Goal: Information Seeking & Learning: Learn about a topic

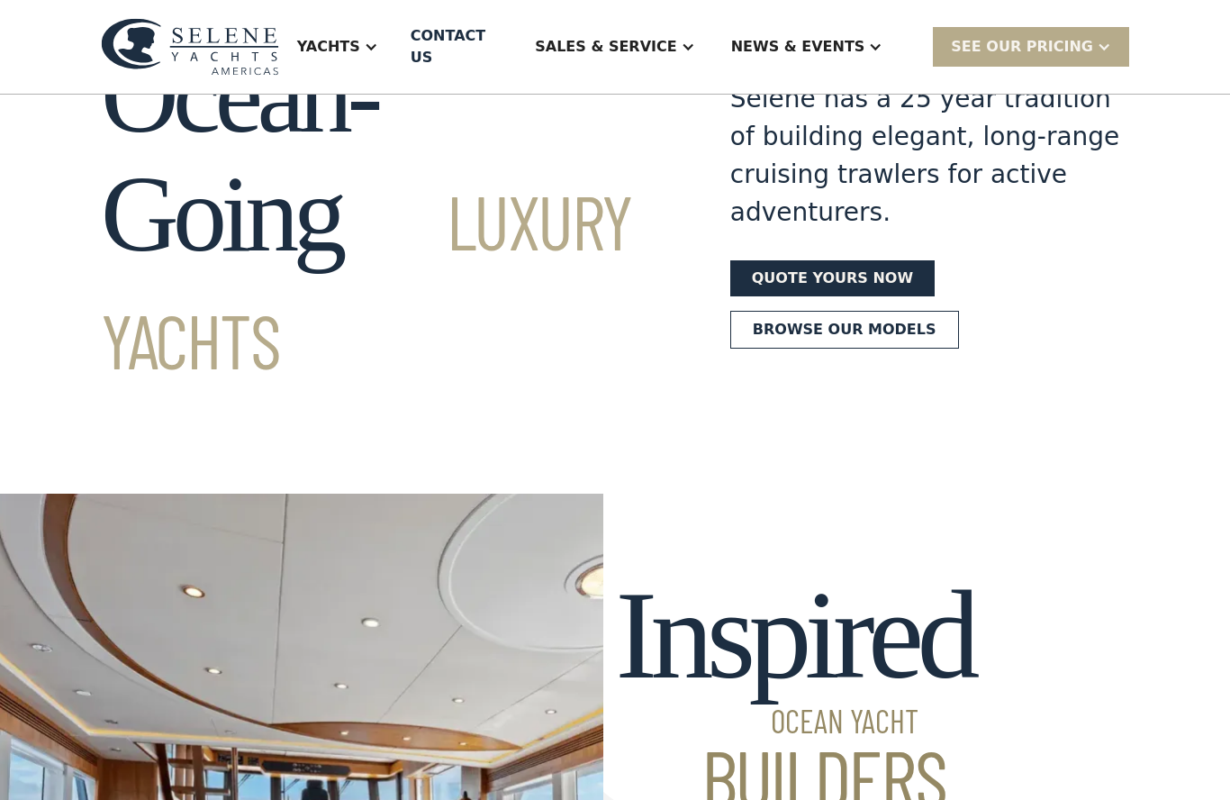
click at [360, 36] on div "Yachts" at bounding box center [328, 47] width 63 height 22
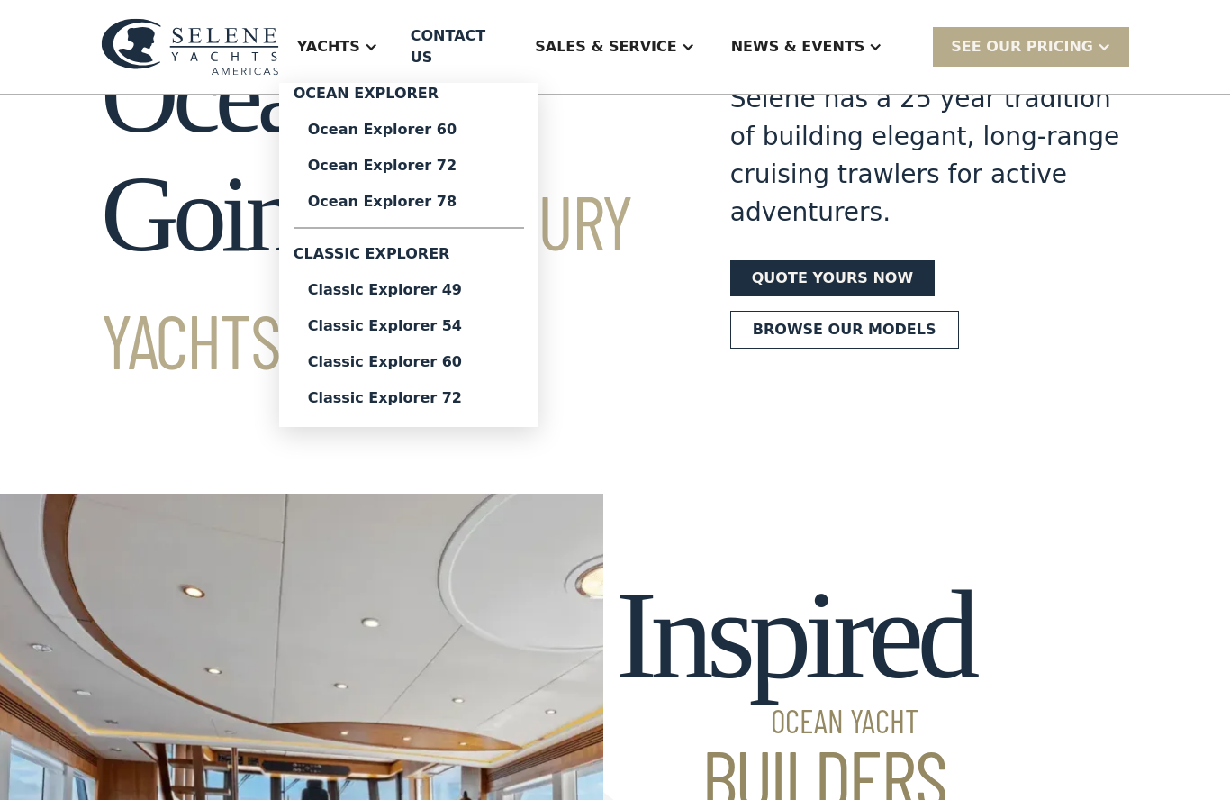
click at [442, 122] on div "Ocean Explorer 60" at bounding box center [409, 129] width 202 height 14
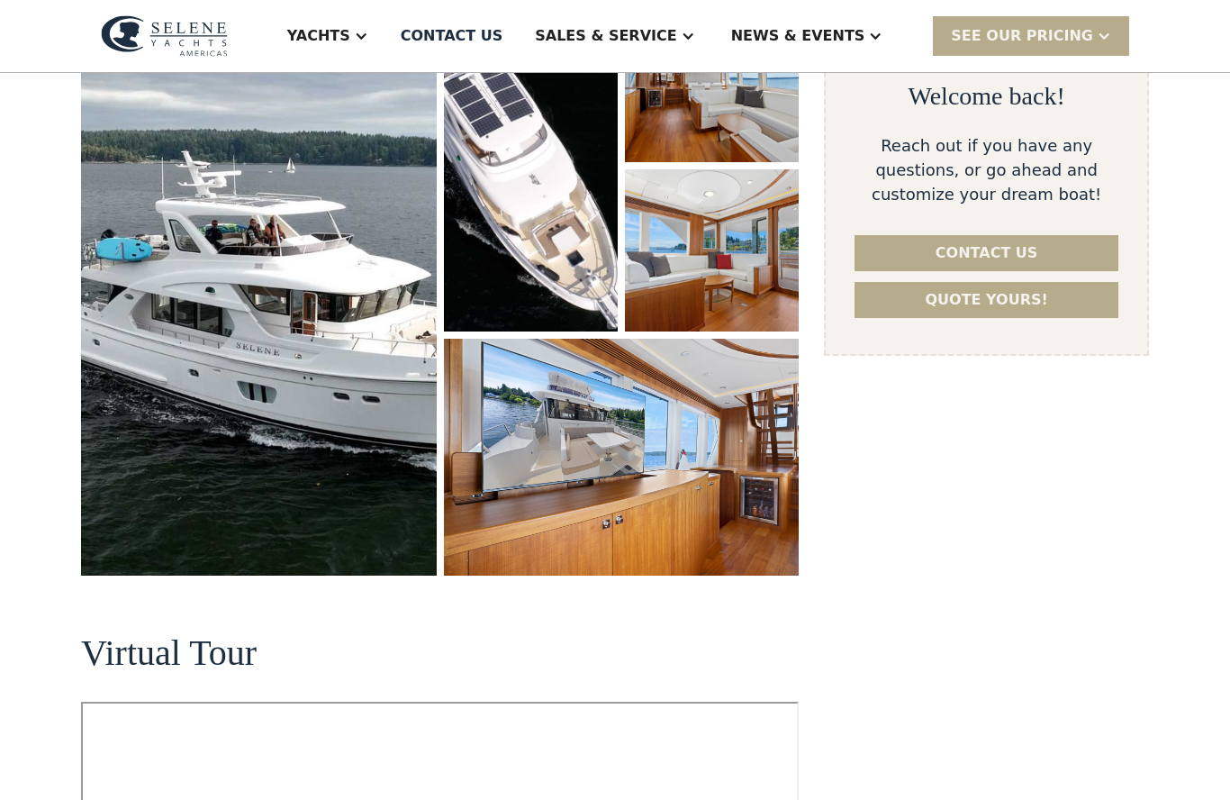
select select "********"
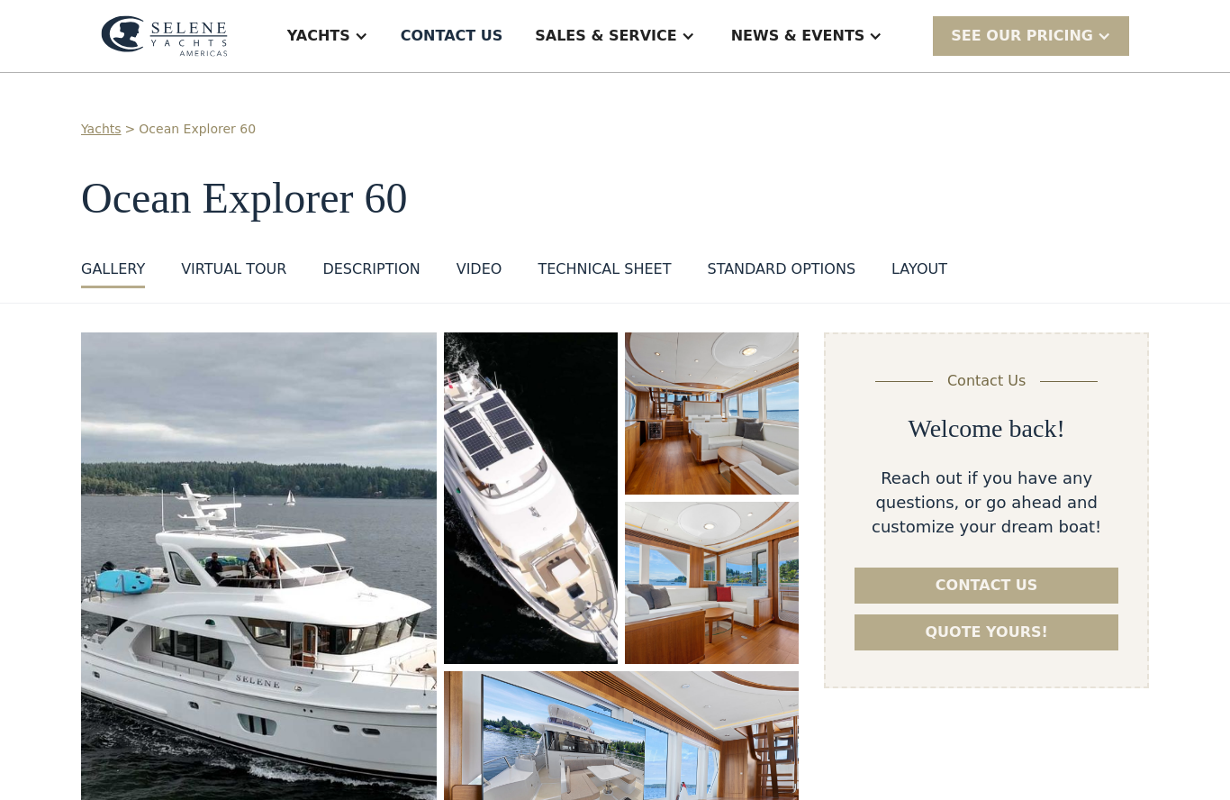
click at [787, 265] on div "standard options" at bounding box center [781, 269] width 149 height 22
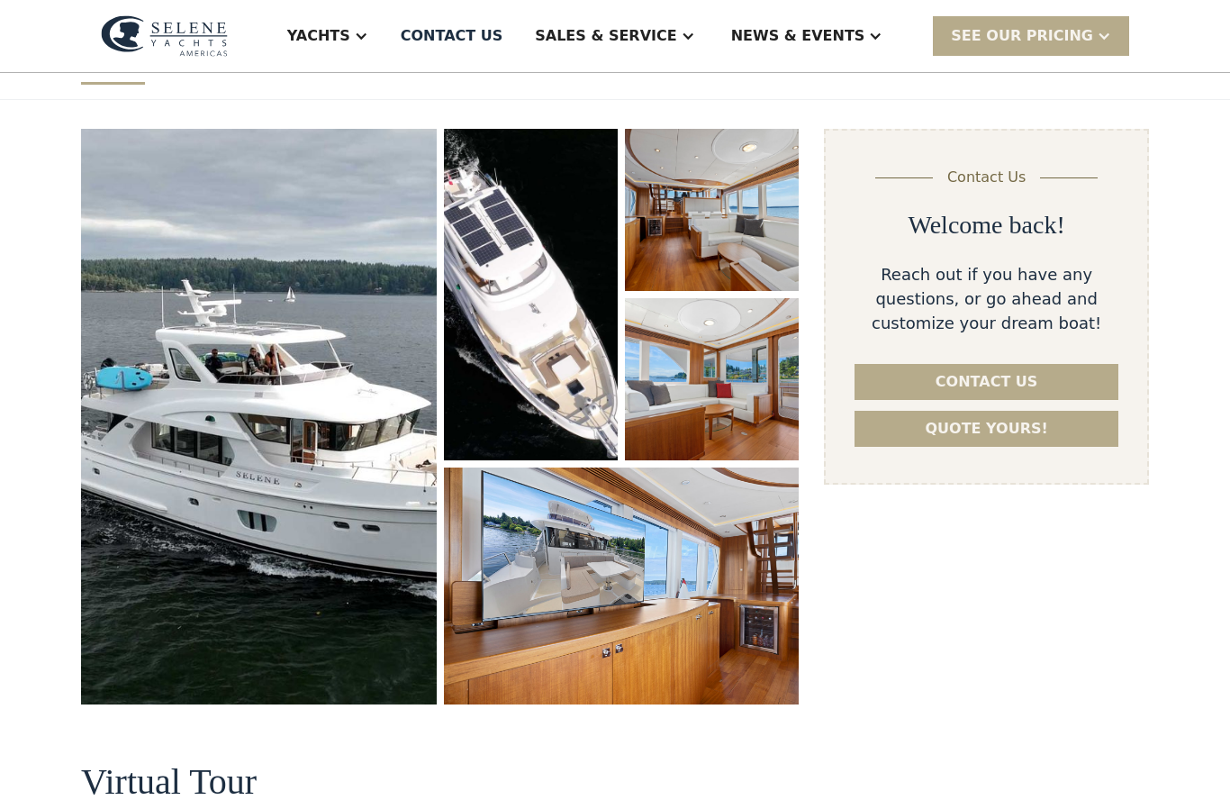
scroll to position [204, 0]
click at [1108, 27] on div "SEE Our Pricing" at bounding box center [1031, 35] width 196 height 39
click at [1075, 113] on link "Already have a passcode" at bounding box center [1054, 115] width 242 height 40
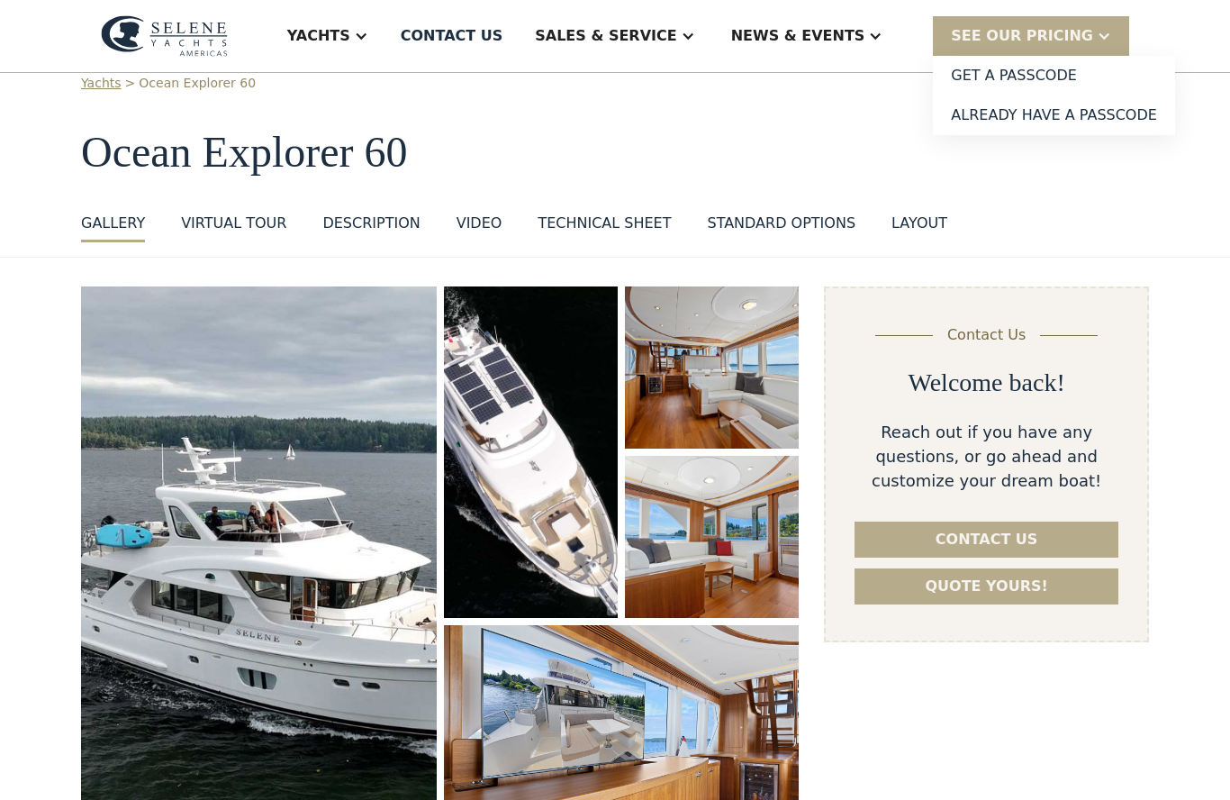
scroll to position [34, 0]
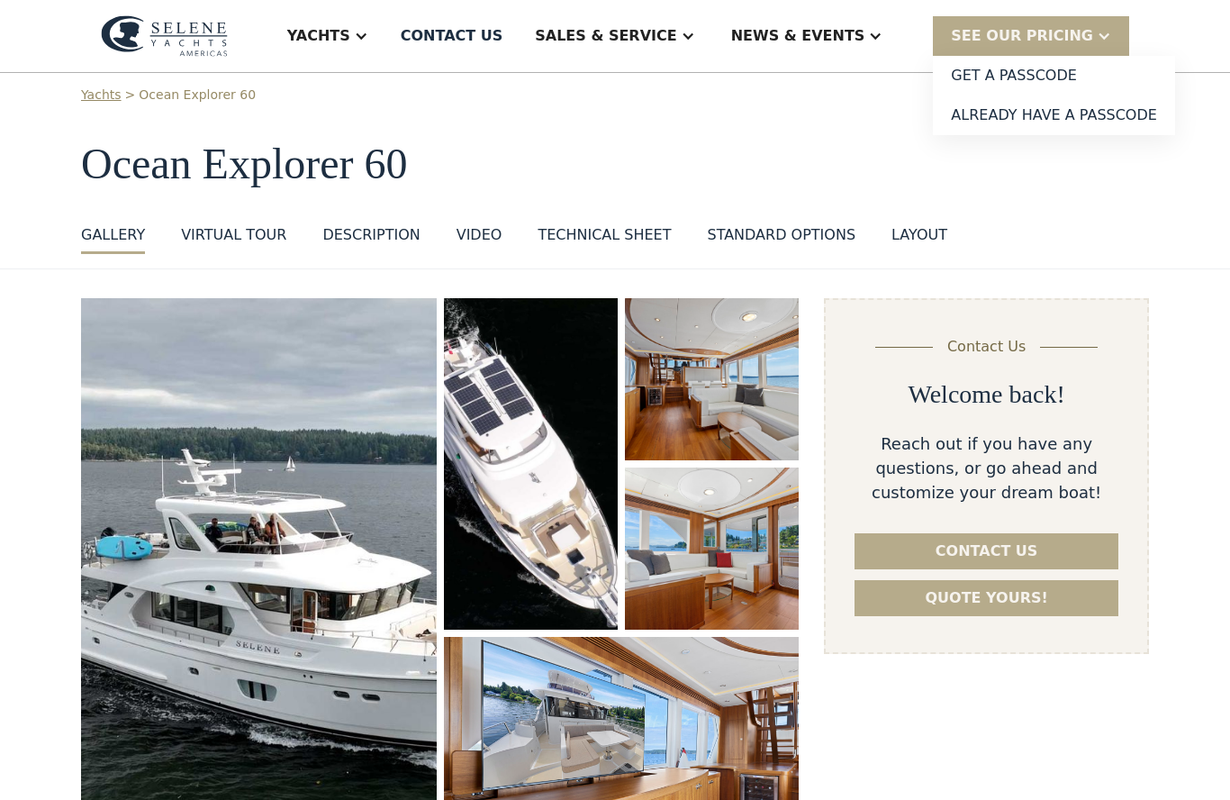
click at [1123, 194] on div "Yachts > Ocean Explorer 60 Ocean Explorer 60 GALLERY GALLERY VIRTUAL TOUR DESCR…" at bounding box center [615, 170] width 1068 height 168
click at [1110, 213] on div "Yachts > Ocean Explorer 60 Ocean Explorer 60 GALLERY GALLERY VIRTUAL TOUR DESCR…" at bounding box center [615, 170] width 1068 height 168
click at [247, 232] on div "VIRTUAL TOUR" at bounding box center [233, 235] width 105 height 22
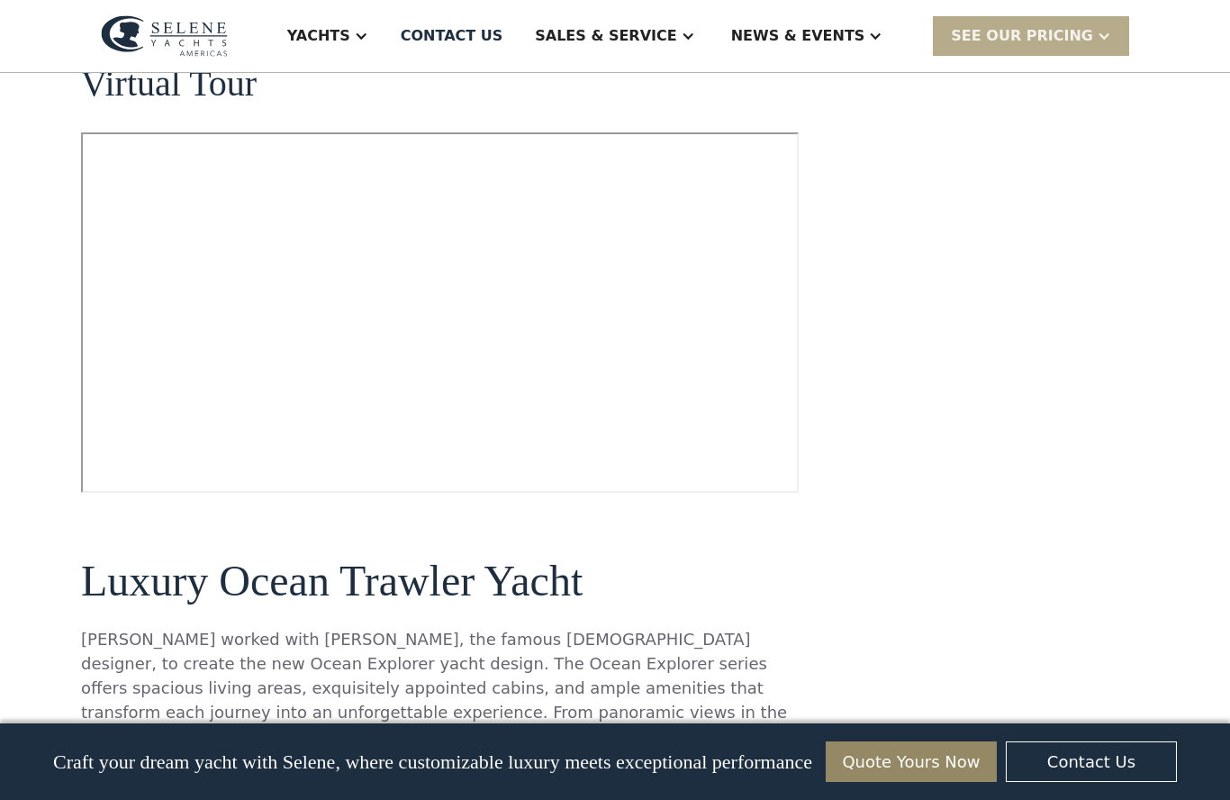
scroll to position [907, 0]
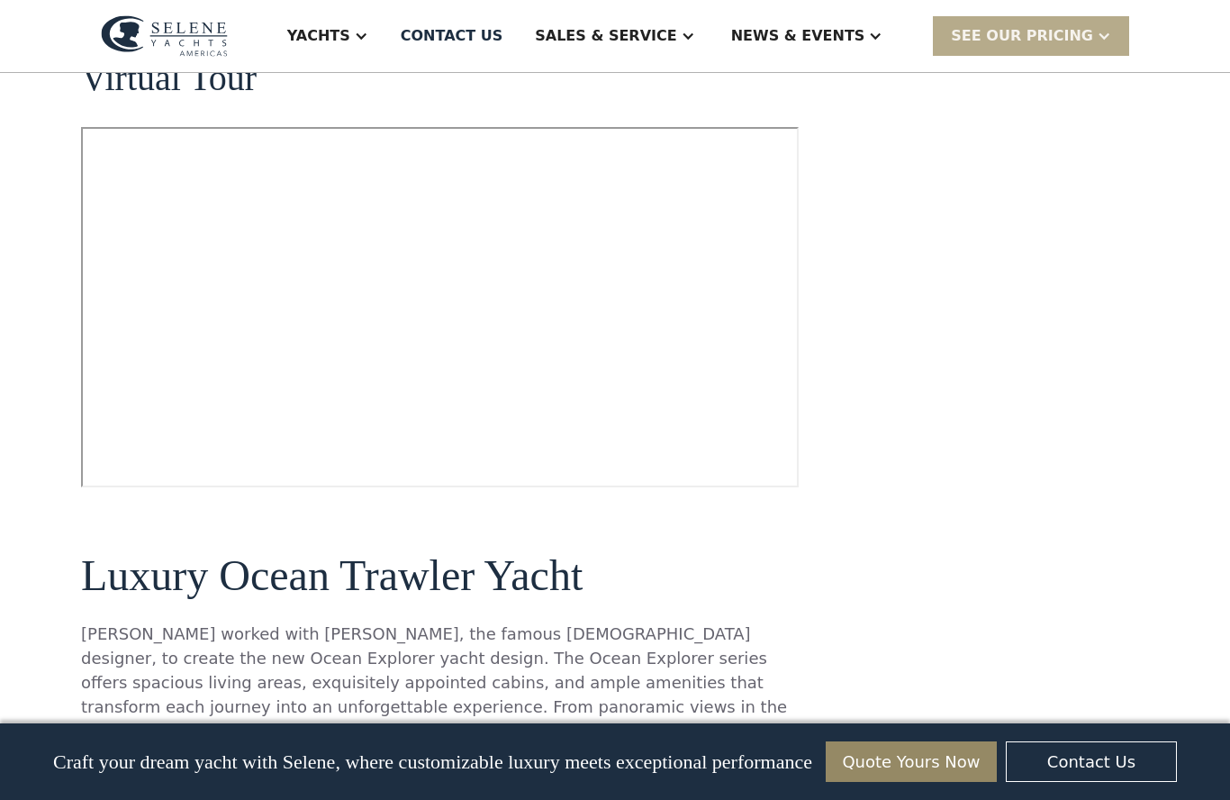
scroll to position [34, 0]
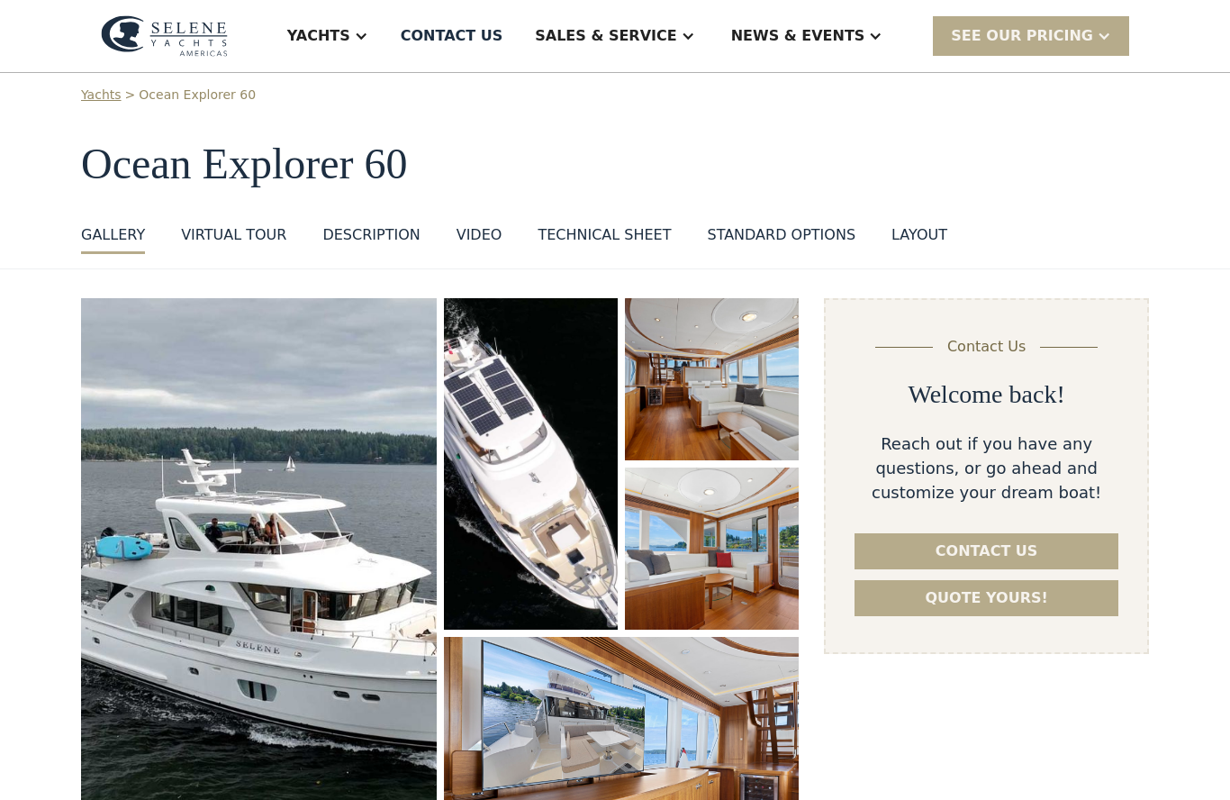
click at [382, 228] on div "DESCRIPTION" at bounding box center [370, 235] width 97 height 22
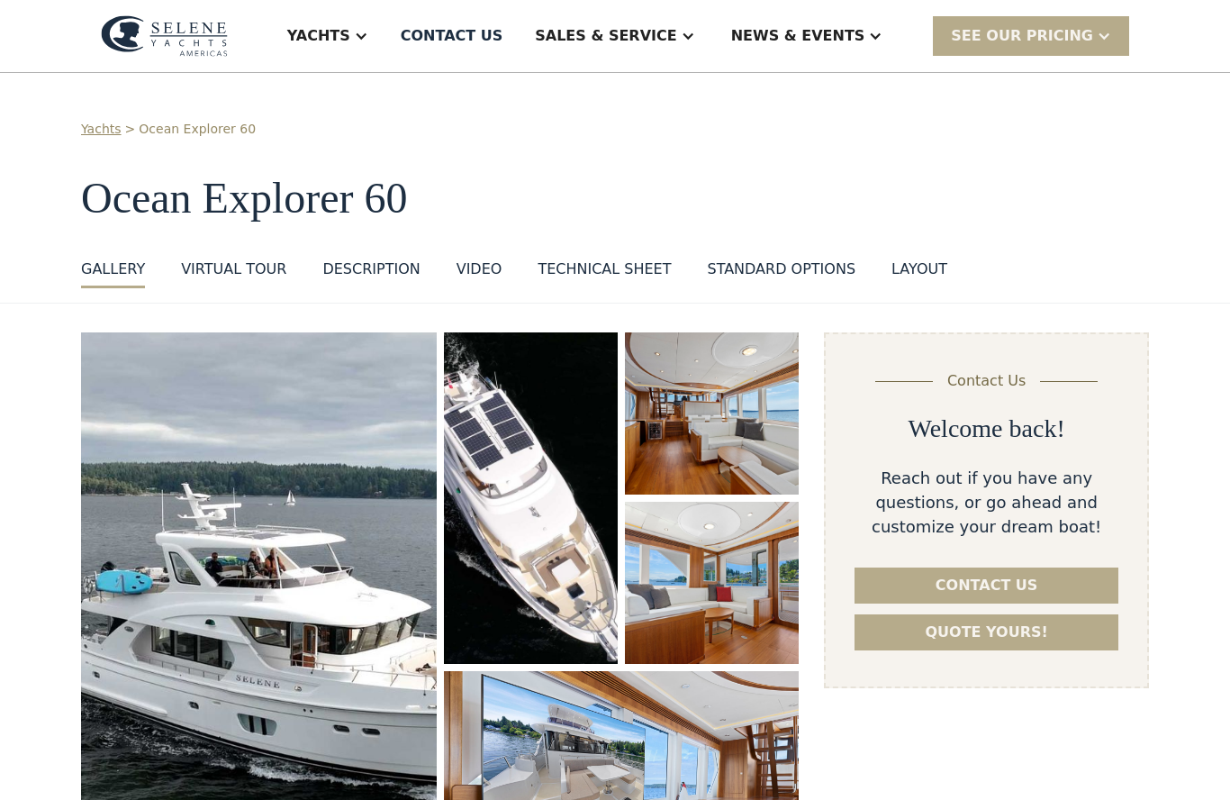
click at [608, 267] on div "Technical sheet" at bounding box center [604, 269] width 133 height 22
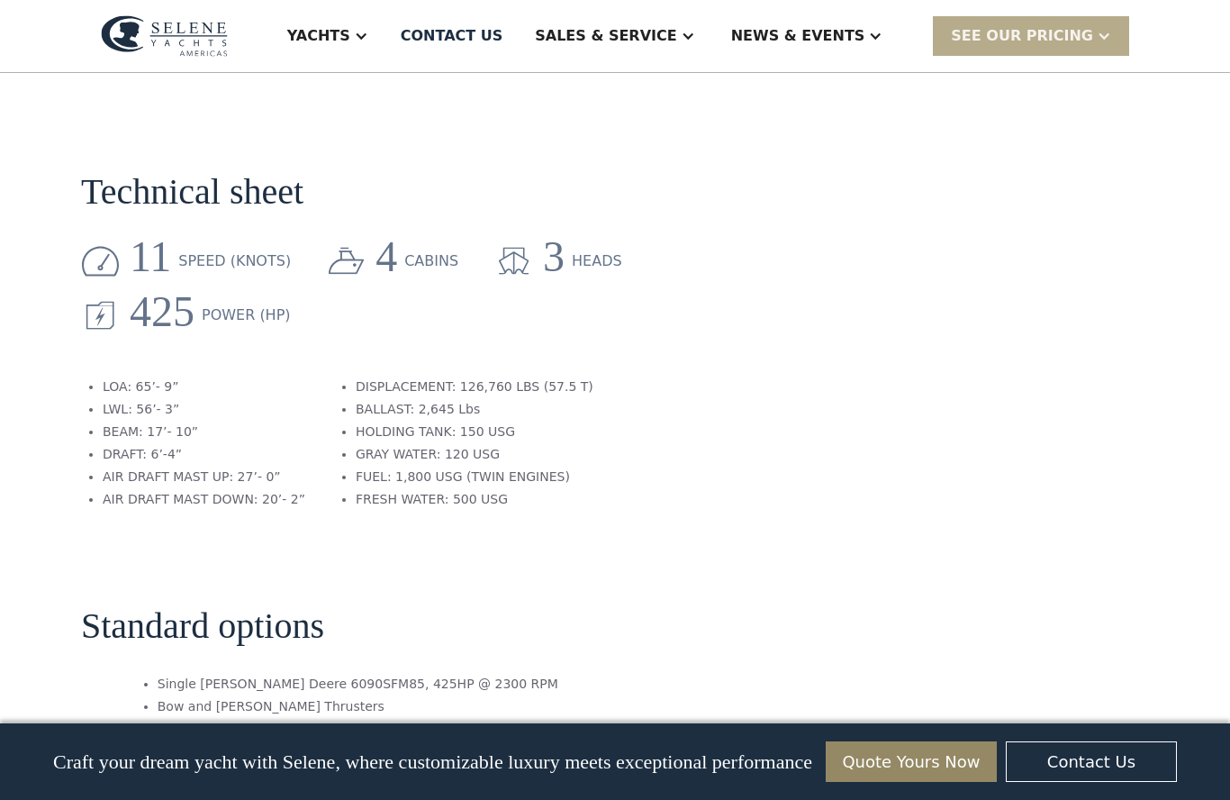
scroll to position [2753, 0]
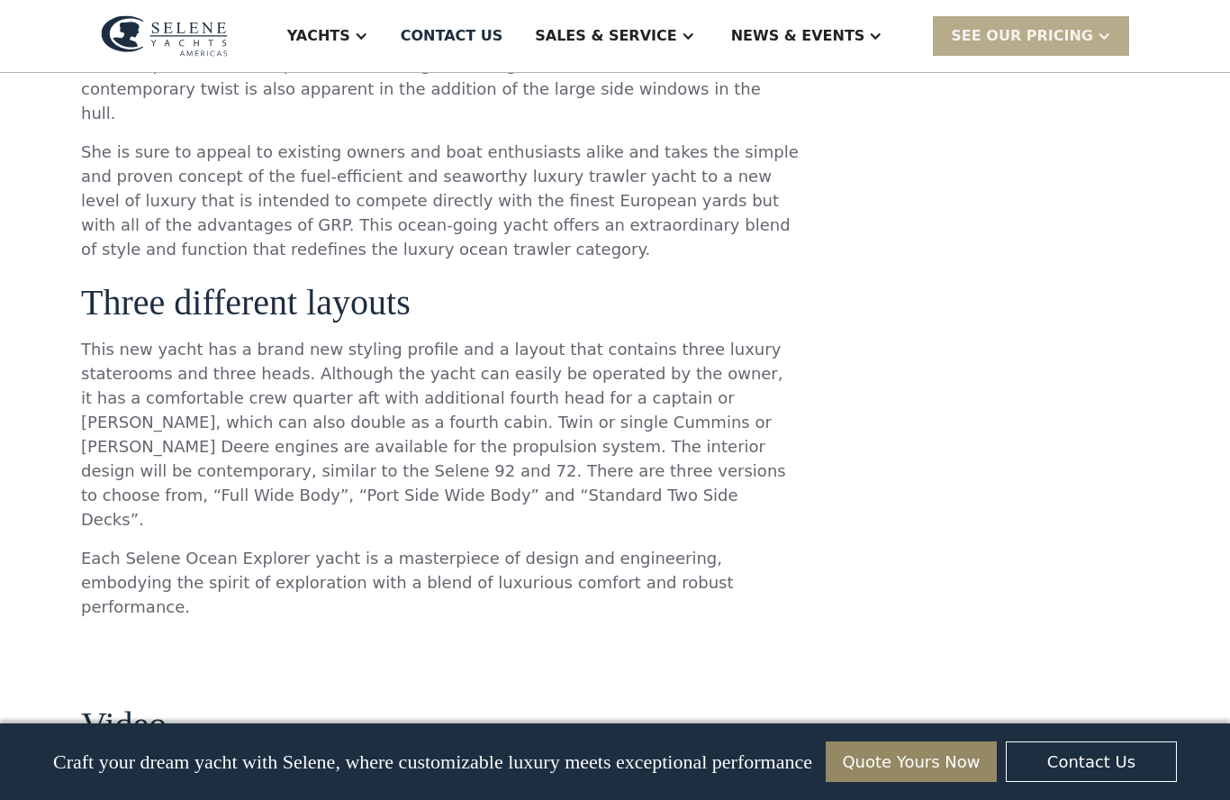
scroll to position [1643, 0]
